Goal: Task Accomplishment & Management: Manage account settings

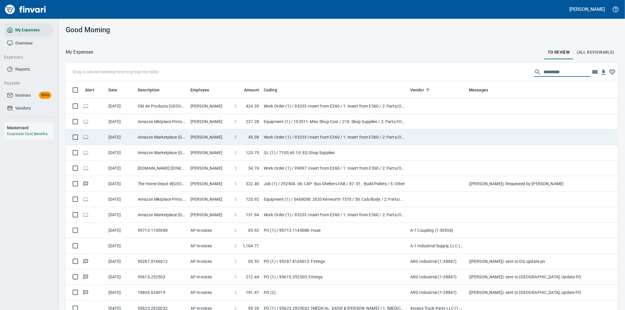
scroll to position [236, 538]
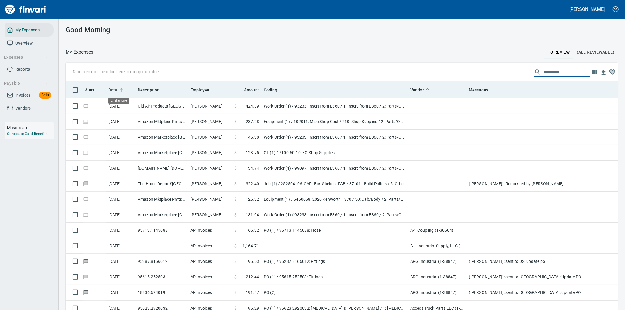
click at [113, 88] on span "Date" at bounding box center [112, 89] width 9 height 7
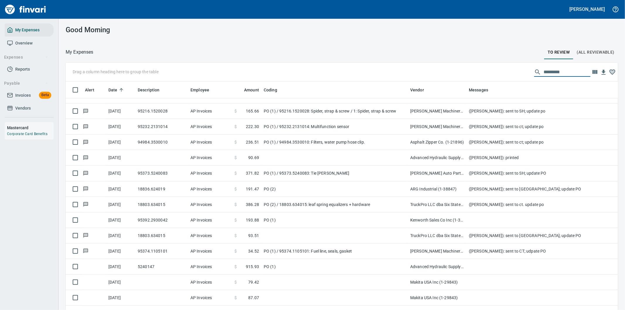
scroll to position [618, 0]
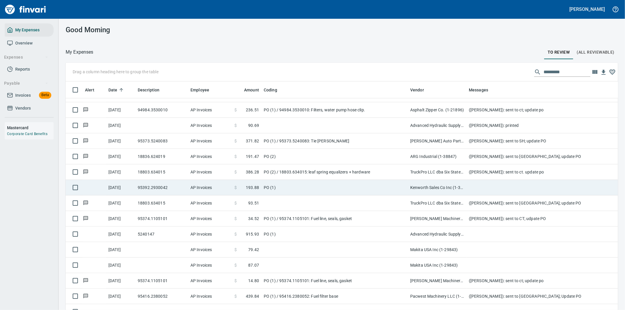
click at [342, 185] on td "PO (1)" at bounding box center [334, 188] width 146 height 16
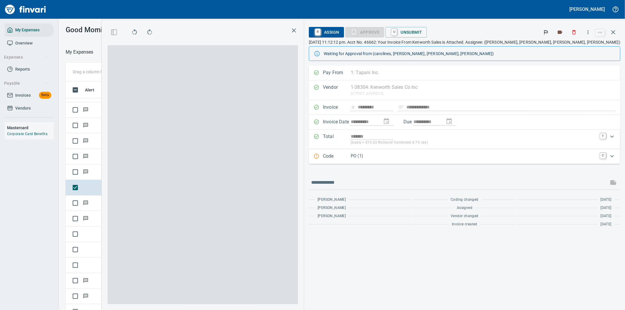
scroll to position [236, 391]
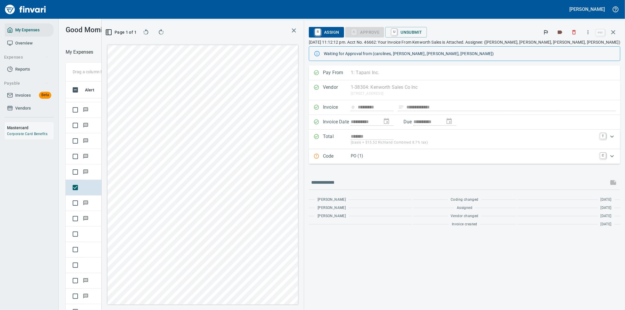
click at [559, 155] on p "PO (1)" at bounding box center [474, 156] width 246 height 7
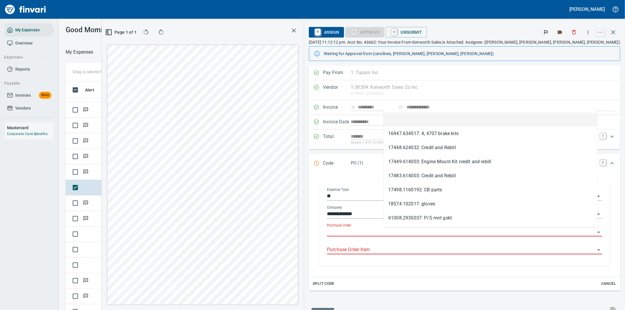
click at [405, 229] on input "Purchase Order" at bounding box center [461, 232] width 268 height 8
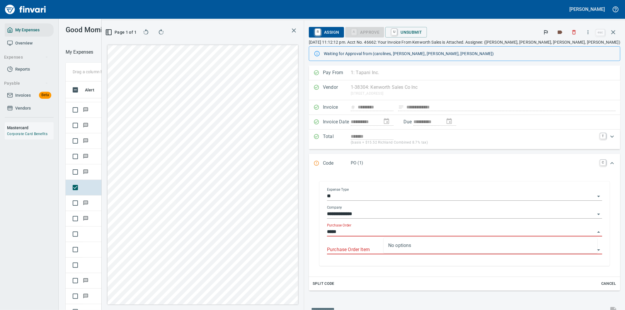
click at [404, 236] on input "*****" at bounding box center [461, 232] width 268 height 8
type input "*****"
click at [139, 126] on td at bounding box center [161, 126] width 53 height 16
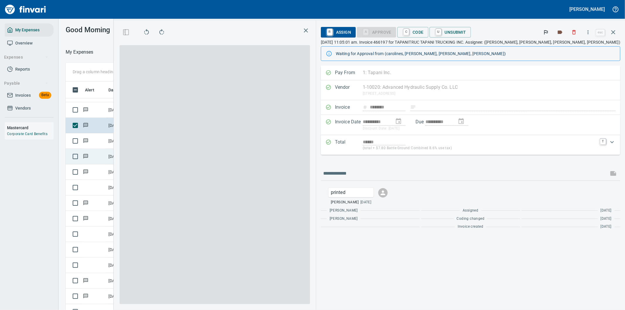
click at [614, 31] on icon "button" at bounding box center [613, 32] width 4 height 4
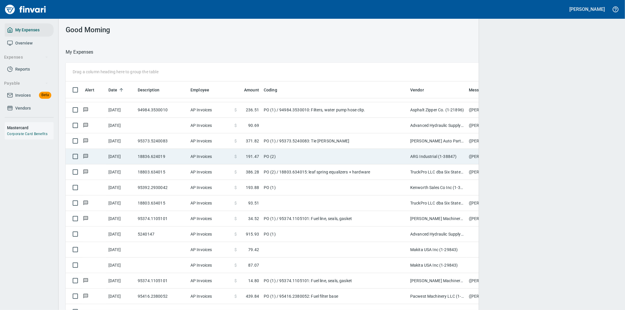
scroll to position [236, 538]
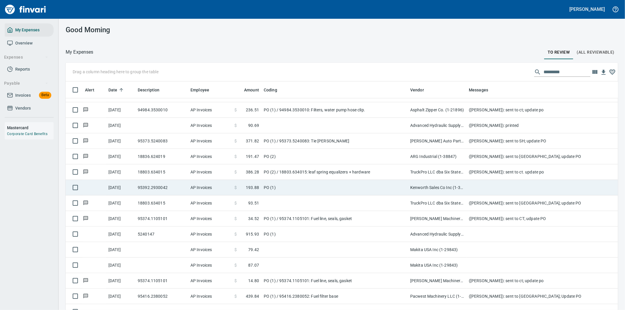
click at [479, 186] on td at bounding box center [583, 188] width 234 height 16
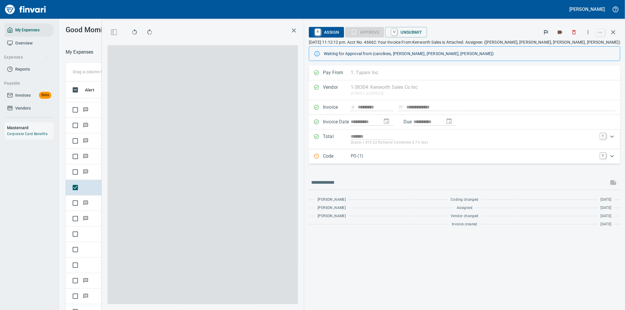
scroll to position [236, 391]
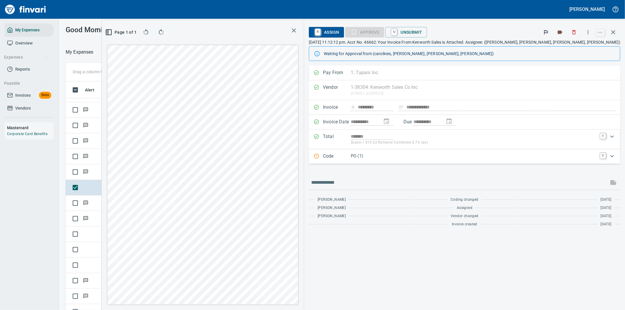
click at [589, 31] on icon "button" at bounding box center [588, 32] width 6 height 6
click at [560, 48] on span "Download" at bounding box center [587, 49] width 56 height 7
click at [563, 49] on div "Waiting for Approval from (carolines, [PERSON_NAME], [PERSON_NAME], [PERSON_NAM…" at bounding box center [470, 53] width 292 height 11
click at [589, 32] on icon "button" at bounding box center [588, 32] width 6 height 6
click at [389, 184] on input "text" at bounding box center [458, 182] width 295 height 9
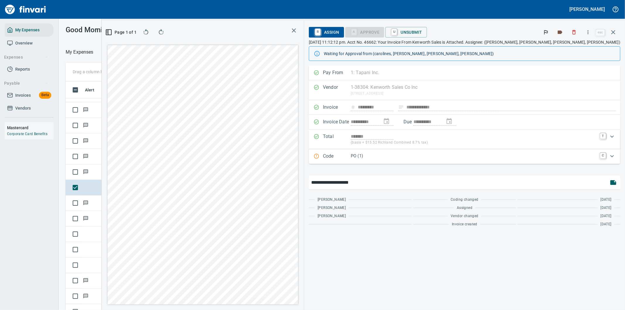
type input "**********"
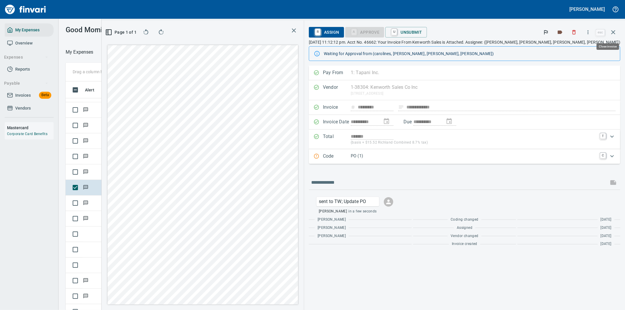
click at [613, 31] on icon "button" at bounding box center [613, 32] width 7 height 7
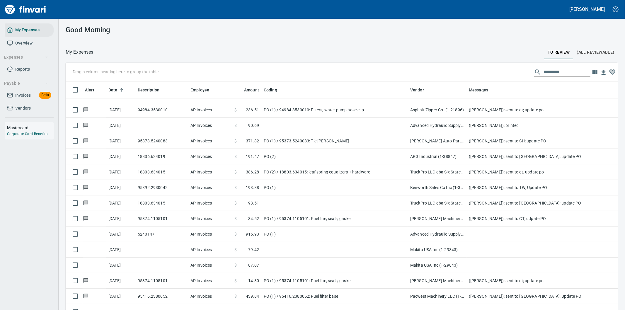
scroll to position [236, 537]
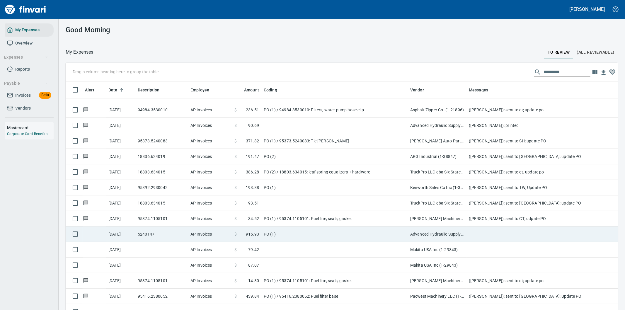
click at [313, 231] on td "PO (1)" at bounding box center [334, 234] width 146 height 16
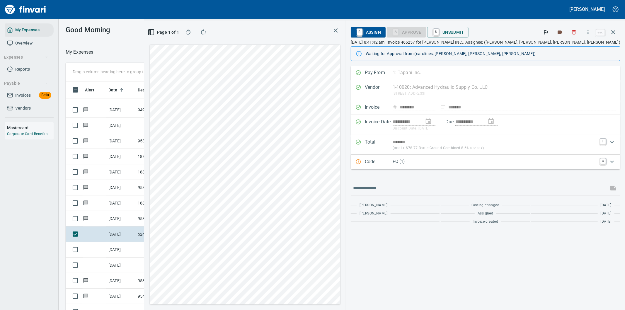
scroll to position [236, 391]
click at [589, 33] on icon "button" at bounding box center [588, 32] width 1 height 4
click at [569, 46] on span "Download" at bounding box center [587, 49] width 56 height 7
click at [588, 31] on icon "button" at bounding box center [588, 32] width 6 height 6
click at [571, 47] on span "Download" at bounding box center [587, 49] width 56 height 7
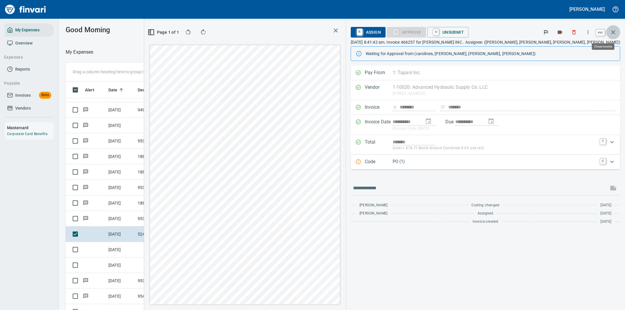
click at [612, 31] on icon "button" at bounding box center [613, 32] width 4 height 4
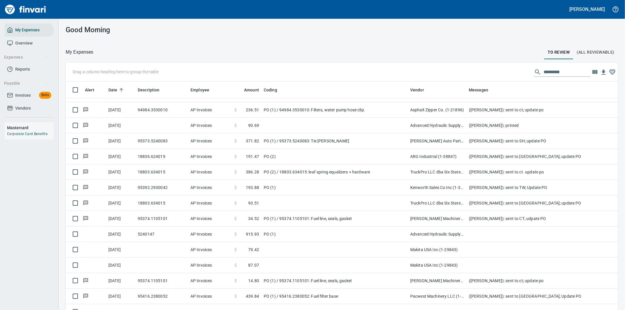
scroll to position [236, 538]
click at [546, 72] on input "text" at bounding box center [566, 71] width 47 height 9
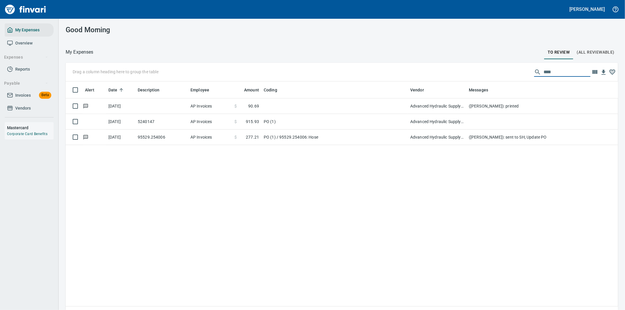
scroll to position [0, 0]
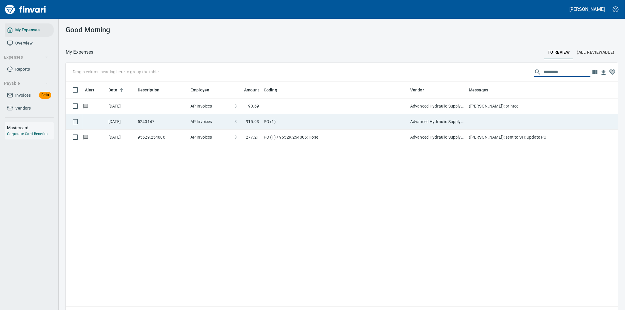
type input "********"
click at [485, 114] on td at bounding box center [583, 122] width 234 height 16
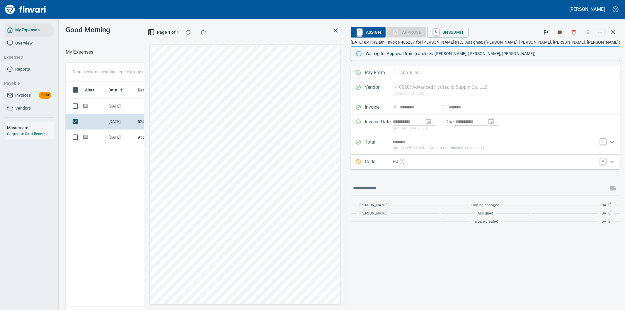
scroll to position [236, 396]
click at [588, 33] on icon "button" at bounding box center [588, 32] width 6 height 6
click at [568, 49] on span "Download" at bounding box center [587, 49] width 56 height 7
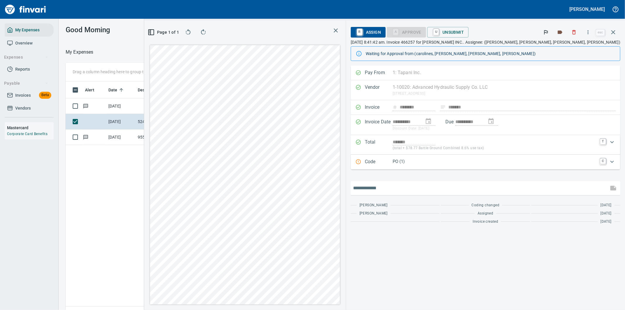
click at [439, 189] on input "text" at bounding box center [479, 187] width 253 height 9
type input "*******"
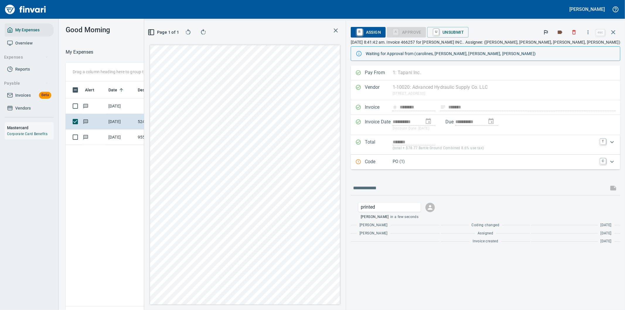
click at [454, 261] on div "**********" at bounding box center [485, 188] width 279 height 244
click at [615, 30] on icon "button" at bounding box center [613, 32] width 4 height 4
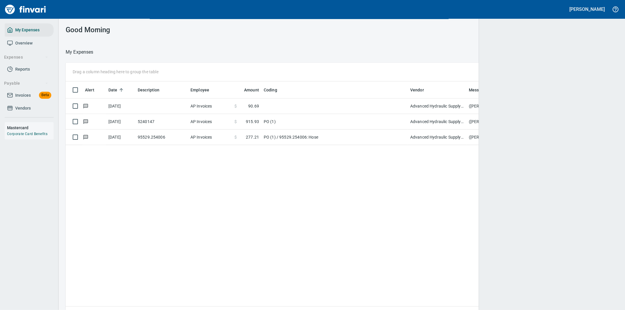
scroll to position [236, 543]
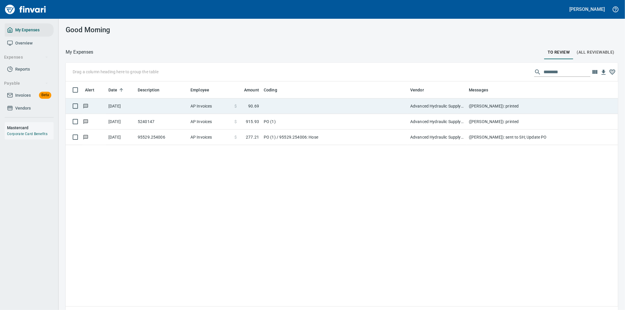
click at [509, 104] on td "([PERSON_NAME]): printed" at bounding box center [583, 106] width 234 height 16
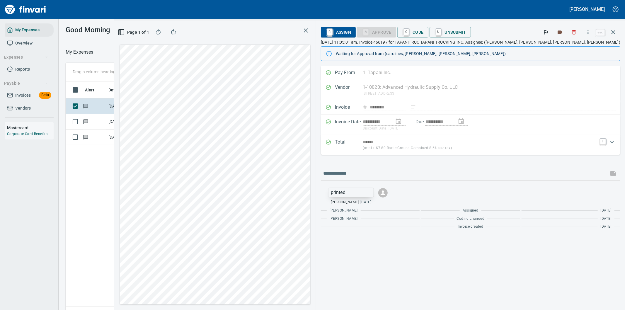
scroll to position [236, 396]
click at [371, 192] on p "printed" at bounding box center [351, 192] width 41 height 7
drag, startPoint x: 437, startPoint y: 217, endPoint x: 415, endPoint y: 174, distance: 48.0
click at [437, 217] on span "Delete Message" at bounding box center [451, 217] width 56 height 7
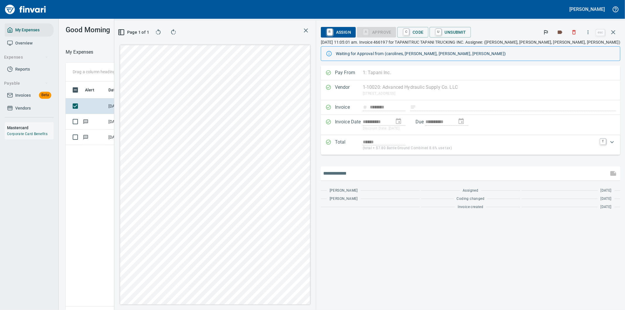
click at [402, 174] on input "text" at bounding box center [464, 173] width 283 height 9
type input "**********"
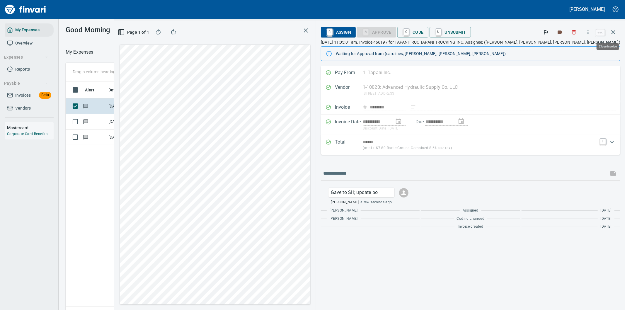
click at [613, 32] on icon "button" at bounding box center [613, 32] width 4 height 4
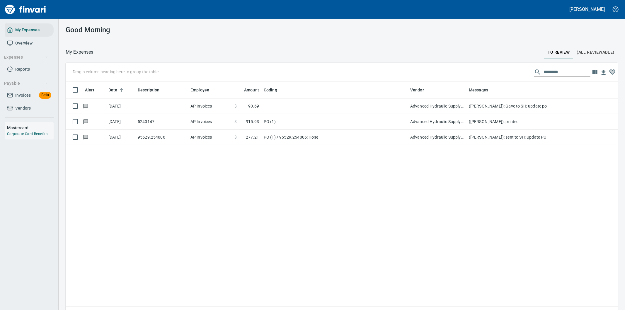
scroll to position [236, 543]
drag, startPoint x: 564, startPoint y: 71, endPoint x: 503, endPoint y: 71, distance: 61.5
click at [503, 71] on div "Drag a column heading here to group the table ********" at bounding box center [342, 72] width 552 height 19
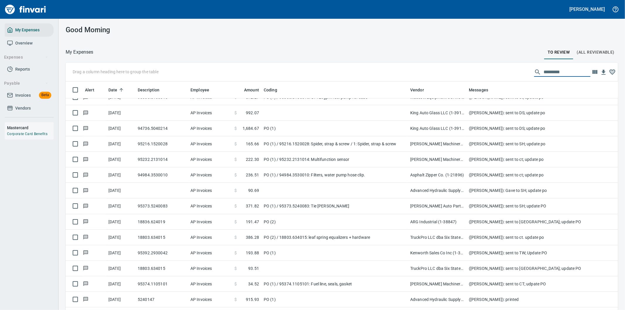
scroll to position [618, 0]
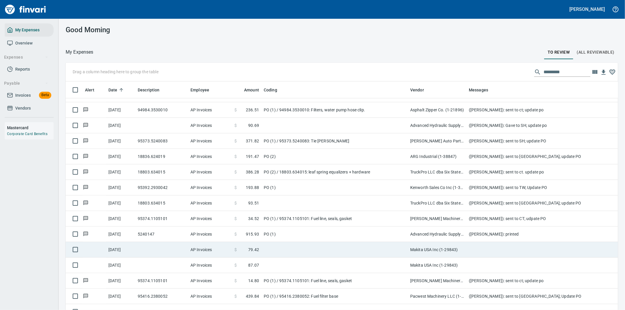
click at [284, 249] on td at bounding box center [334, 250] width 146 height 16
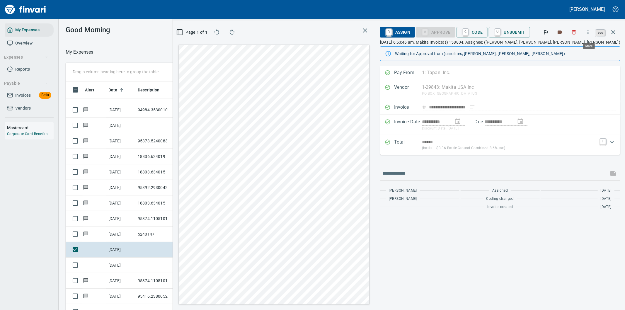
scroll to position [236, 391]
click at [615, 30] on icon "button" at bounding box center [613, 32] width 4 height 4
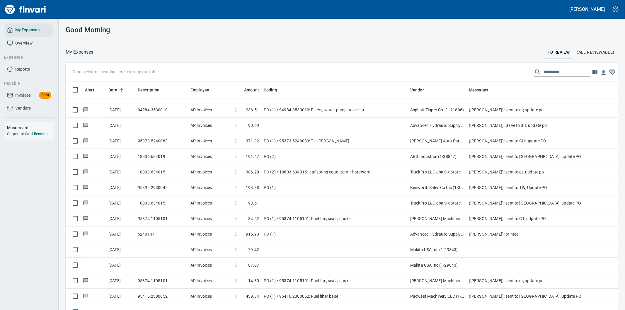
scroll to position [236, 538]
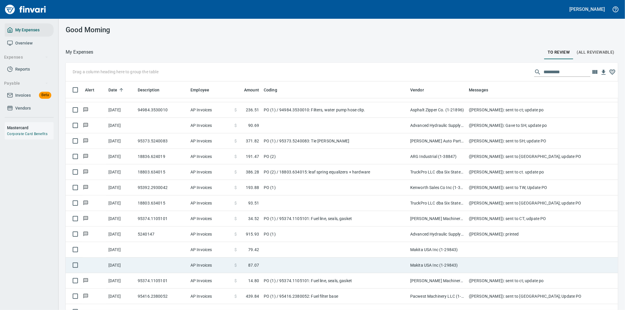
click at [364, 262] on td at bounding box center [334, 266] width 146 height 16
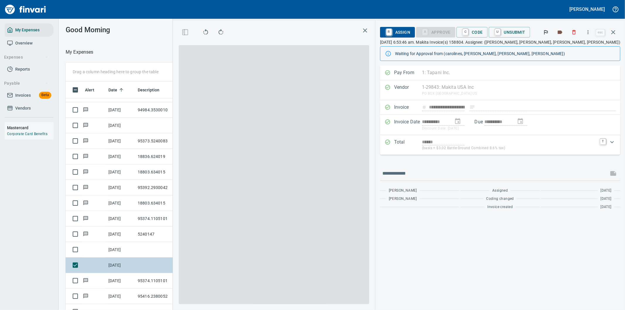
scroll to position [236, 391]
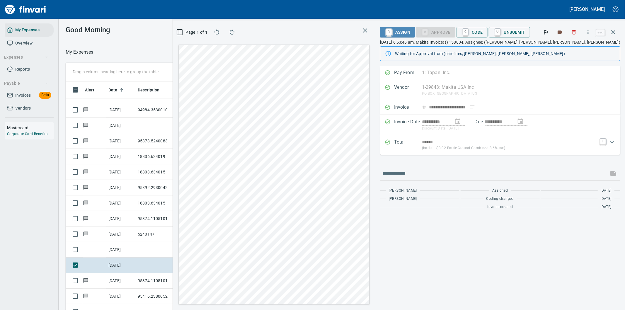
click at [403, 29] on span "R Assign" at bounding box center [397, 32] width 25 height 10
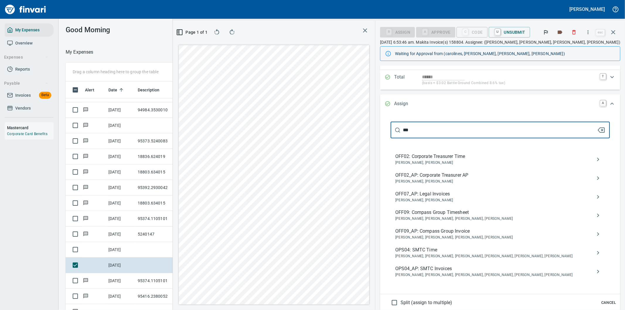
scroll to position [98, 0]
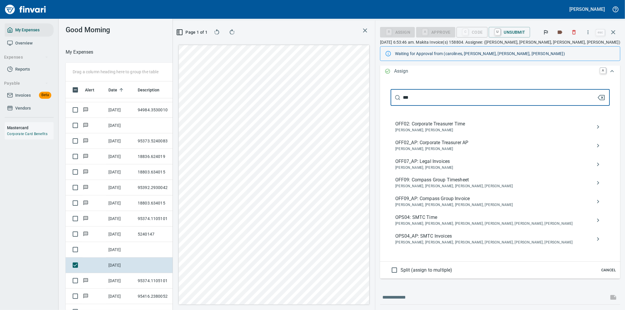
type input "***"
click at [442, 237] on span "OPS04_AP: SMTC Invoices" at bounding box center [495, 236] width 200 height 7
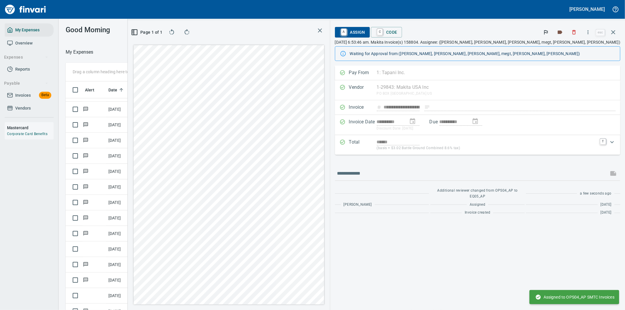
scroll to position [0, 0]
click at [614, 30] on icon "button" at bounding box center [613, 32] width 7 height 7
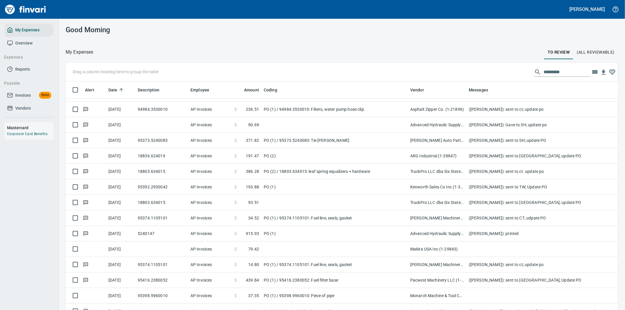
scroll to position [236, 538]
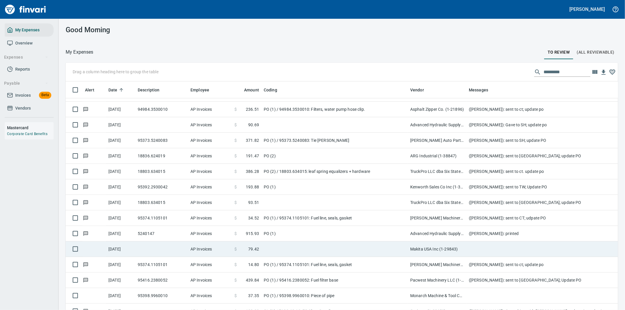
click at [300, 250] on td at bounding box center [334, 249] width 146 height 16
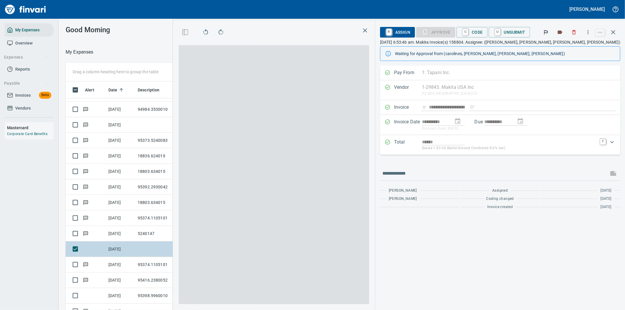
scroll to position [236, 391]
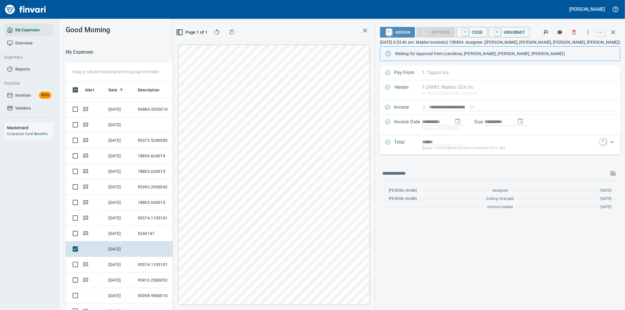
click at [409, 30] on span "R Assign" at bounding box center [397, 32] width 25 height 10
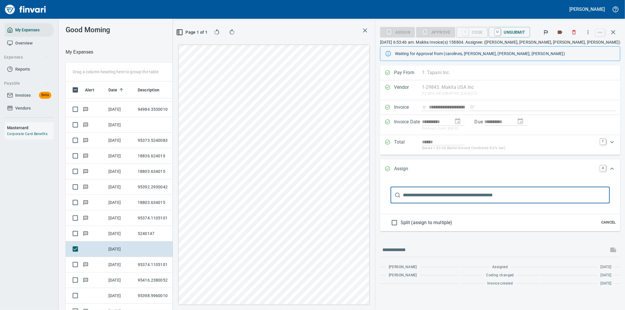
click at [423, 196] on input "text" at bounding box center [506, 195] width 207 height 16
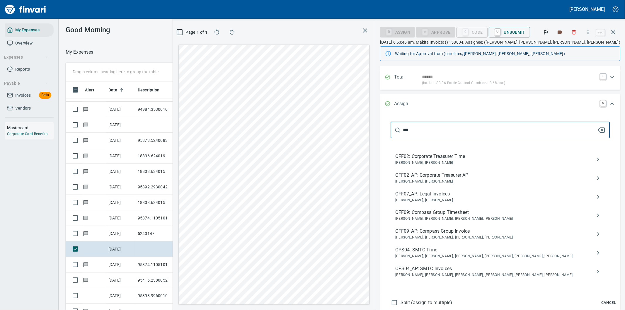
scroll to position [98, 0]
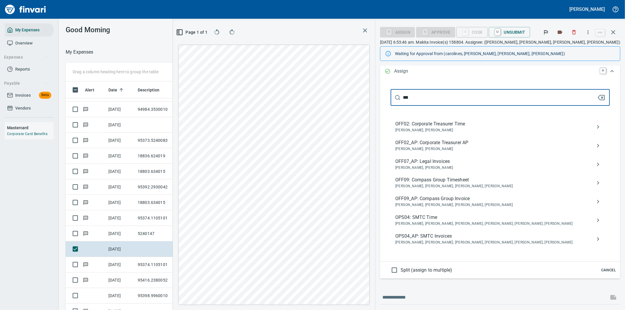
type input "***"
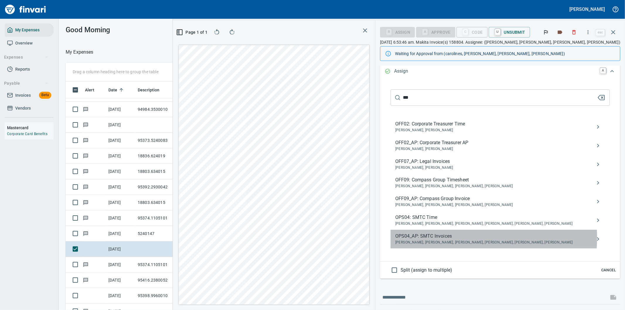
click at [445, 237] on span "OPS04_AP: SMTC Invoices" at bounding box center [495, 236] width 200 height 7
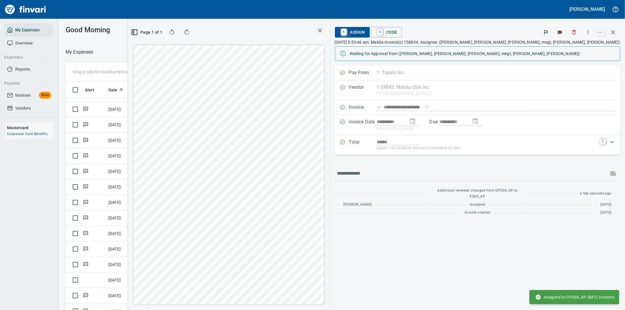
scroll to position [0, 0]
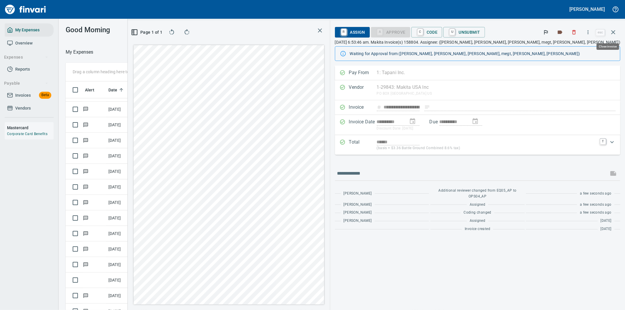
click at [613, 30] on icon "button" at bounding box center [613, 32] width 7 height 7
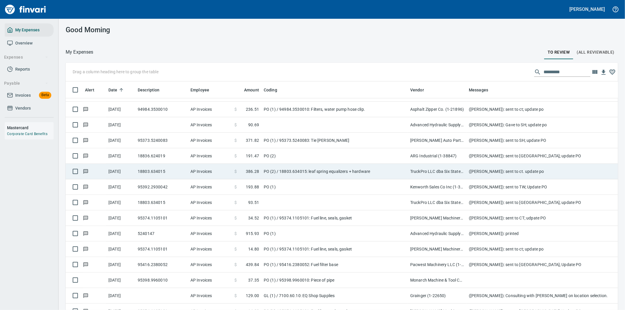
scroll to position [651, 0]
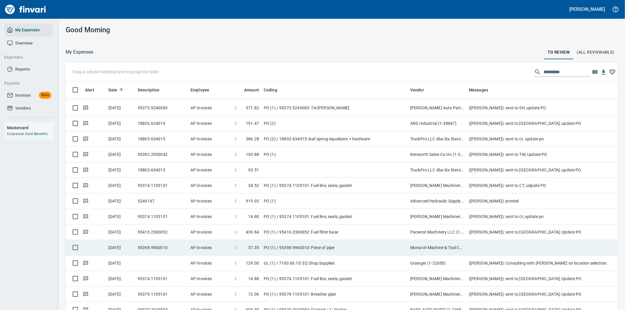
click at [353, 246] on td "PO (1) / 95398.9960010: Piece of pipe" at bounding box center [334, 248] width 146 height 16
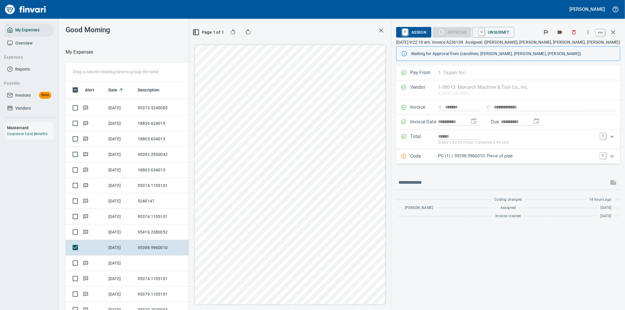
scroll to position [236, 391]
click at [613, 31] on icon "button" at bounding box center [613, 32] width 7 height 7
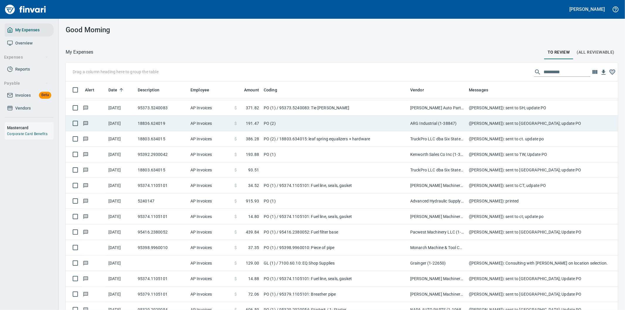
scroll to position [236, 538]
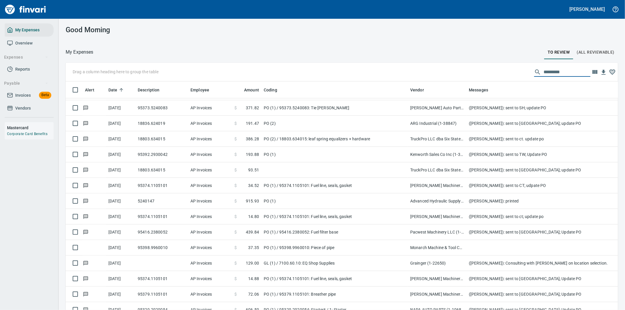
click at [544, 70] on input "text" at bounding box center [566, 71] width 47 height 9
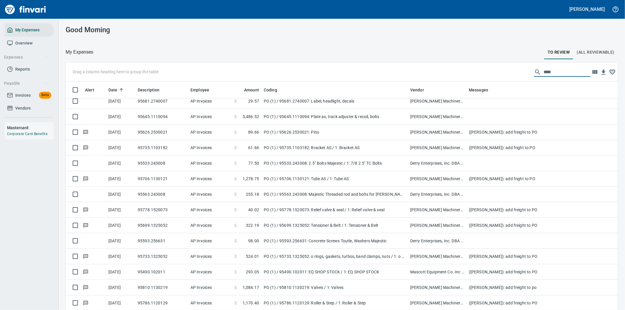
scroll to position [0, 0]
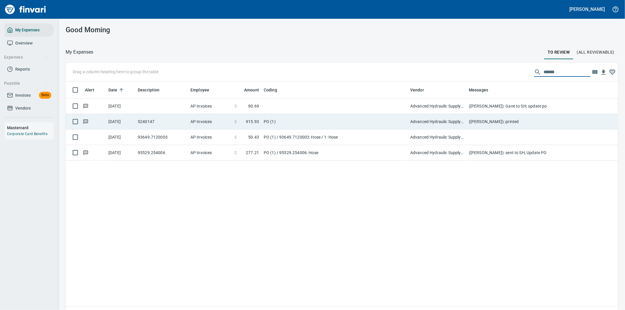
type input "******"
click at [292, 118] on td "PO (1)" at bounding box center [334, 122] width 146 height 16
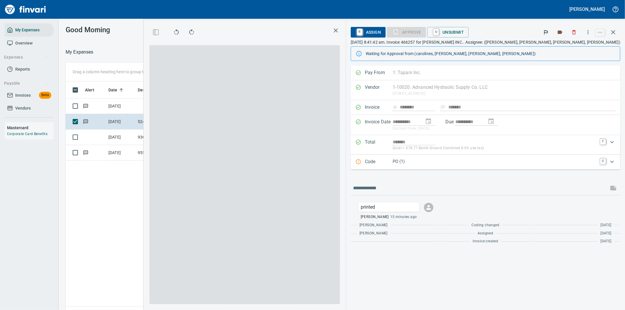
scroll to position [236, 396]
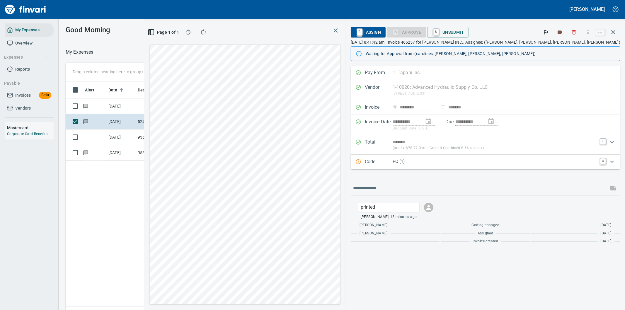
click at [549, 160] on p "PO (1)" at bounding box center [495, 161] width 204 height 7
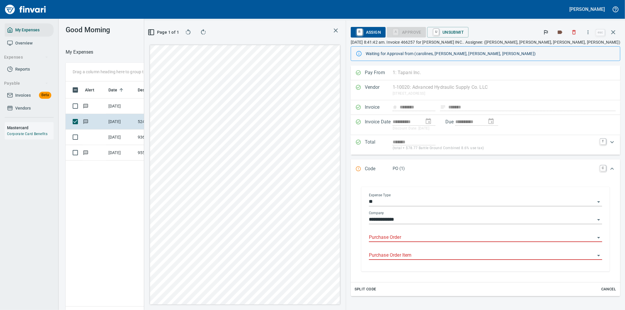
click at [524, 201] on input "**" at bounding box center [482, 202] width 226 height 8
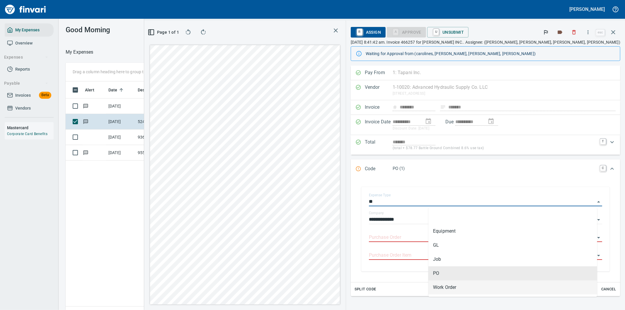
click at [447, 289] on li "Work Order" at bounding box center [512, 287] width 169 height 14
type input "**********"
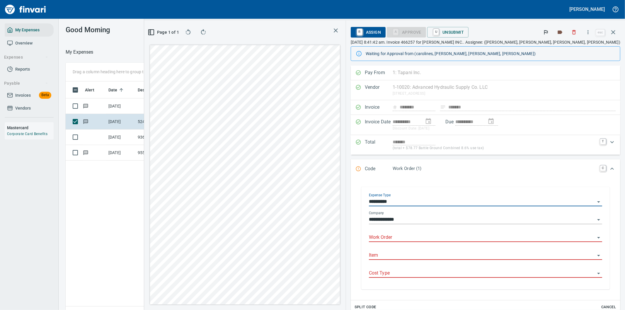
click at [443, 237] on input "Work Order" at bounding box center [482, 237] width 226 height 8
type input "*****"
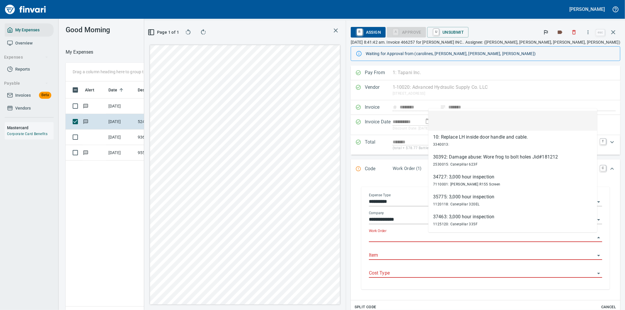
click at [441, 236] on input "Work Order" at bounding box center [482, 237] width 226 height 8
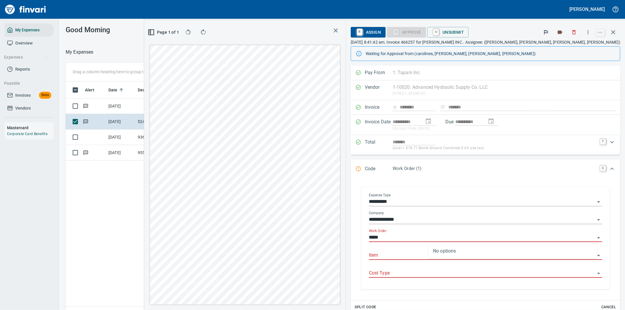
type input "*****"
